Goal: Task Accomplishment & Management: Manage account settings

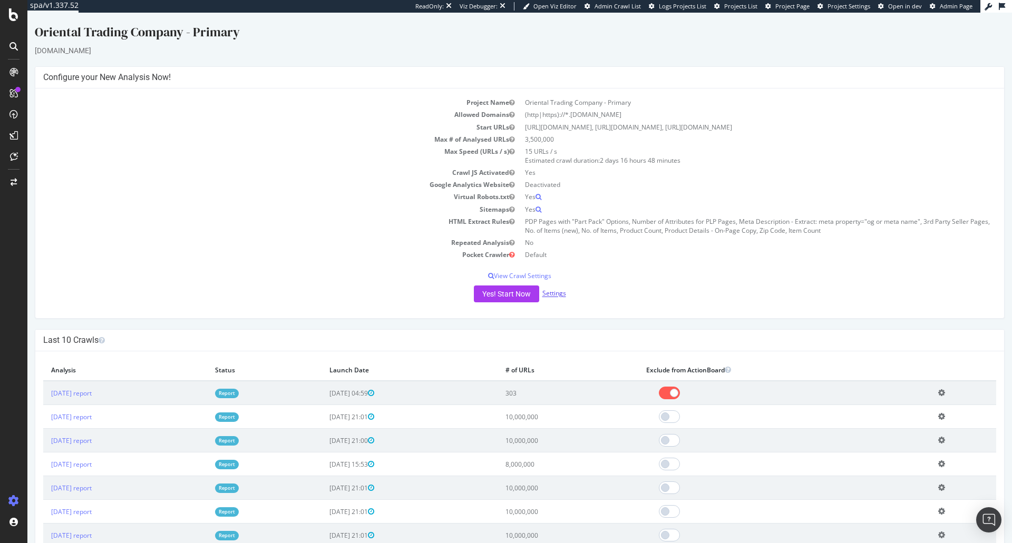
click at [551, 294] on link "Settings" at bounding box center [554, 293] width 24 height 9
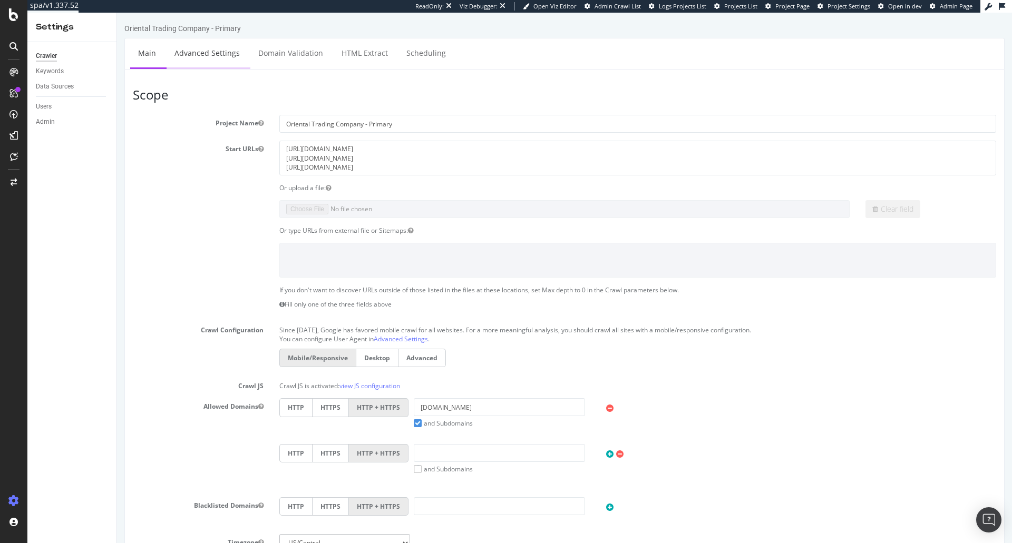
click at [215, 53] on link "Advanced Settings" at bounding box center [207, 52] width 81 height 29
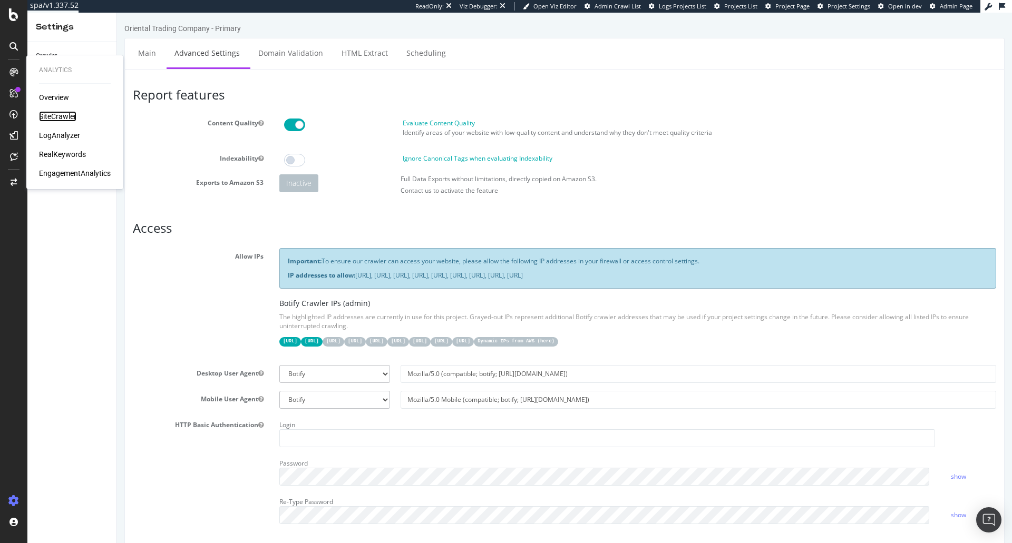
click at [58, 115] on div "SiteCrawler" at bounding box center [57, 116] width 37 height 11
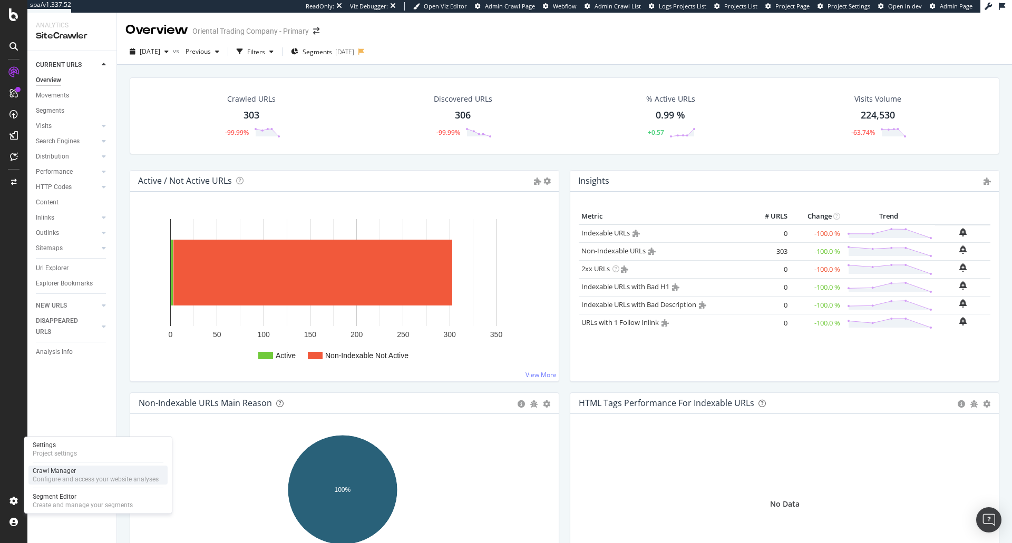
click at [78, 478] on div "Configure and access your website analyses" at bounding box center [96, 479] width 126 height 8
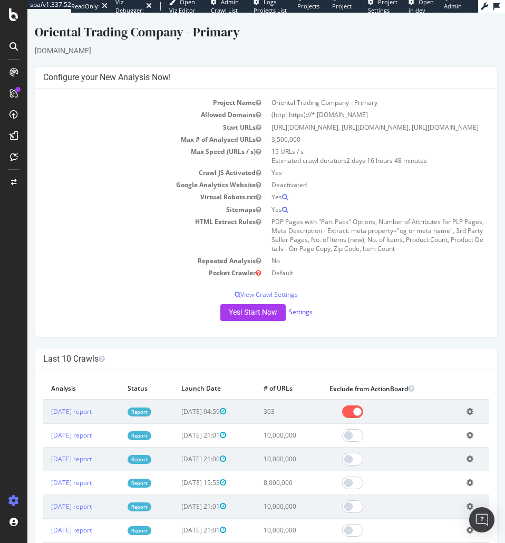
click at [304, 316] on link "Settings" at bounding box center [301, 311] width 24 height 9
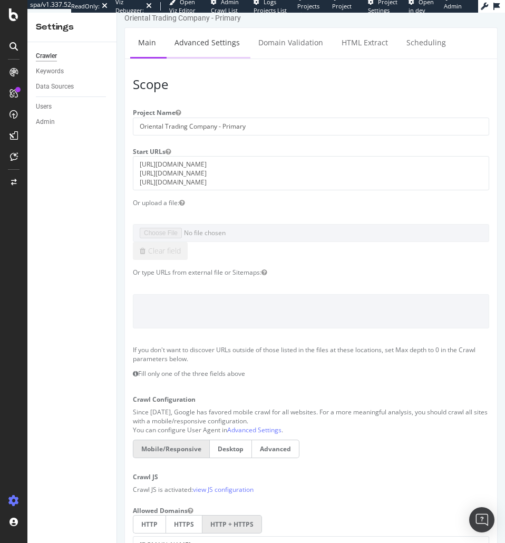
click at [196, 42] on link "Advanced Settings" at bounding box center [207, 42] width 81 height 29
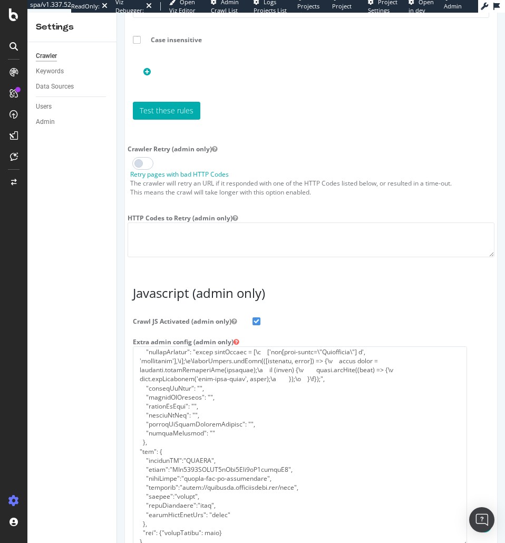
scroll to position [173, 0]
drag, startPoint x: 475, startPoint y: 461, endPoint x: 479, endPoint y: 563, distance: 102.3
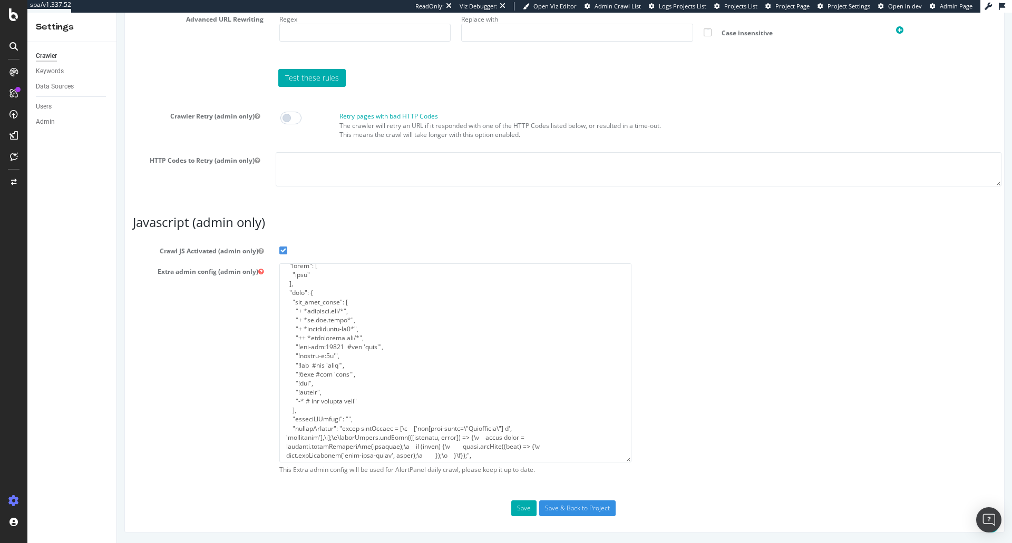
scroll to position [840, 0]
